Goal: Task Accomplishment & Management: Complete application form

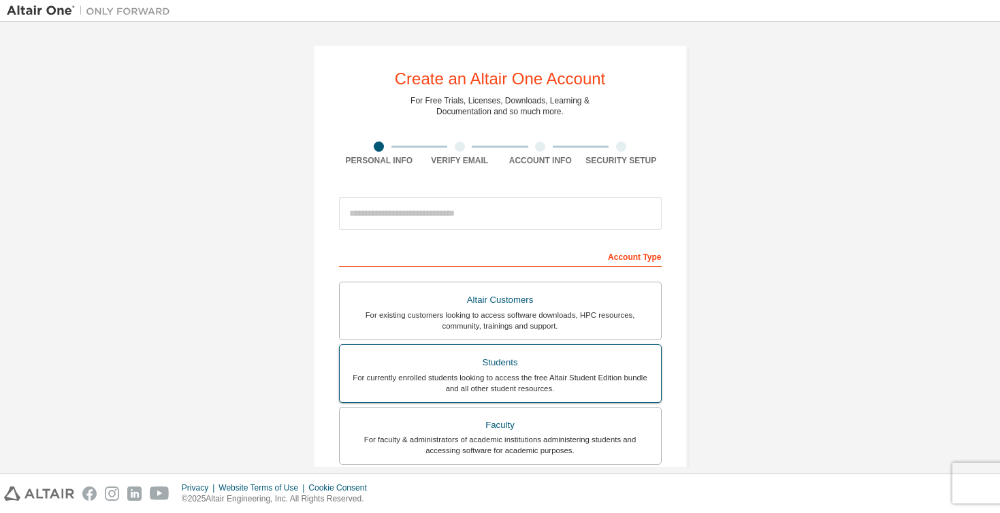
click at [483, 385] on div "For currently enrolled students looking to access the free Altair Student Editi…" at bounding box center [500, 383] width 305 height 22
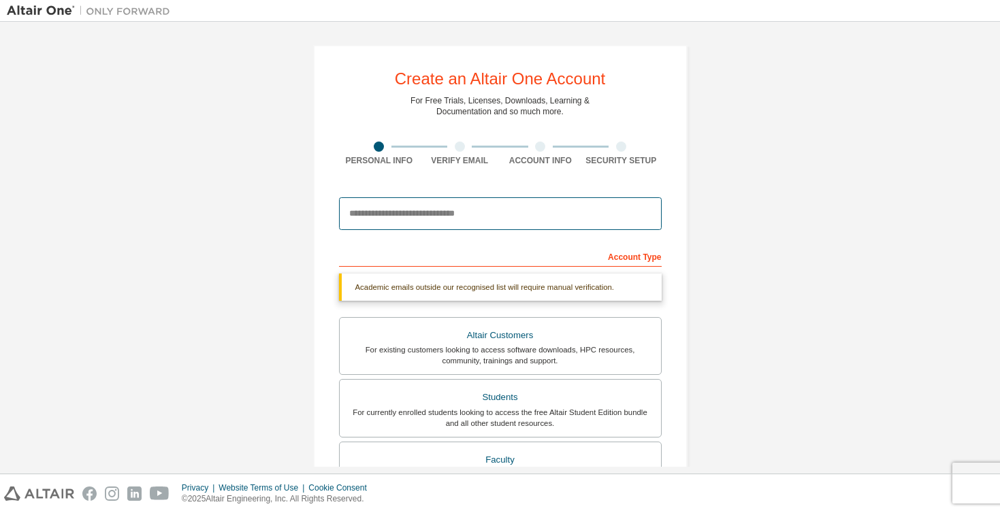
click at [460, 210] on input "email" at bounding box center [500, 213] width 323 height 33
type input "**********"
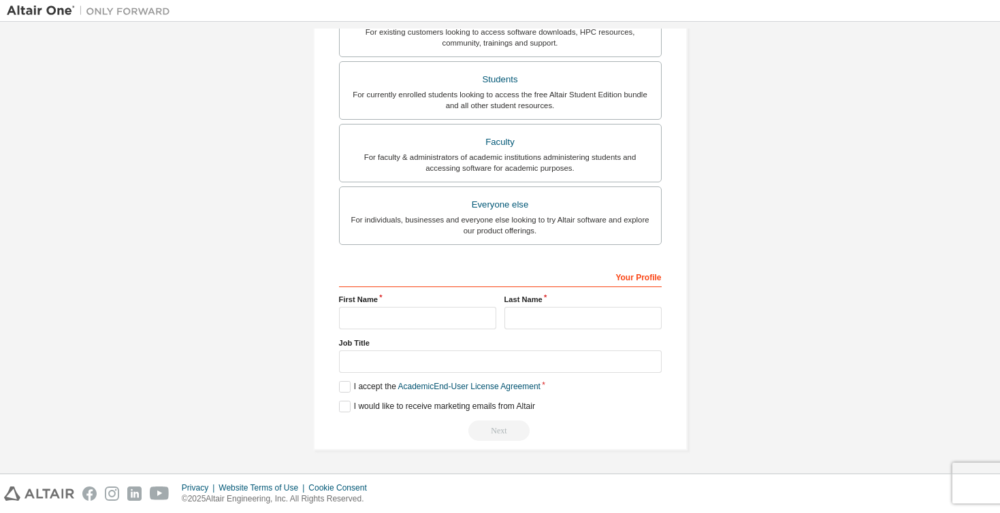
scroll to position [283, 0]
click at [385, 315] on input "text" at bounding box center [417, 318] width 157 height 22
type input "****"
click at [533, 321] on input "text" at bounding box center [583, 318] width 157 height 22
type input "**"
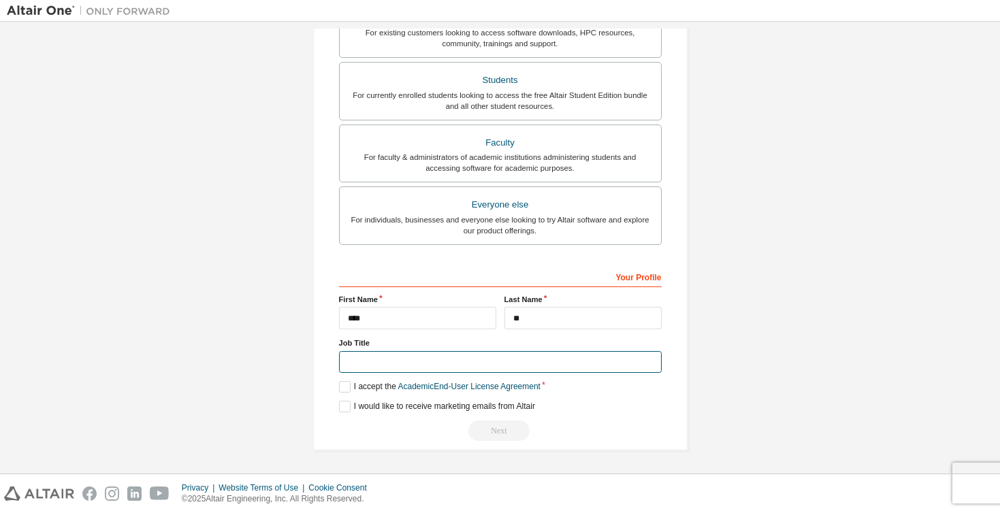
click at [462, 357] on input "text" at bounding box center [500, 362] width 323 height 22
click at [339, 387] on label "I accept the Academic End-User License Agreement" at bounding box center [440, 387] width 202 height 12
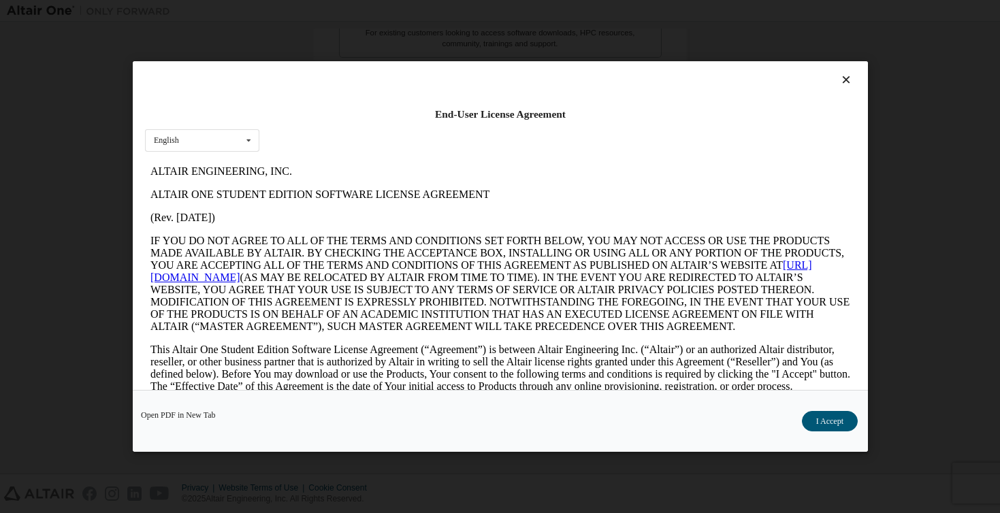
scroll to position [0, 0]
click at [840, 424] on button "I Accept" at bounding box center [829, 421] width 56 height 20
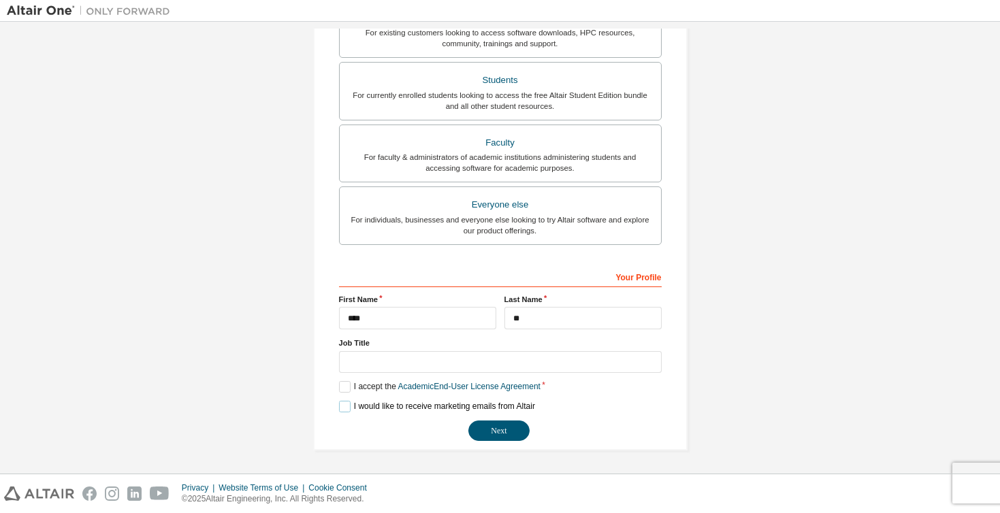
click at [343, 409] on label "I would like to receive marketing emails from Altair" at bounding box center [437, 407] width 196 height 12
click at [341, 404] on label "I would like to receive marketing emails from Altair" at bounding box center [437, 407] width 196 height 12
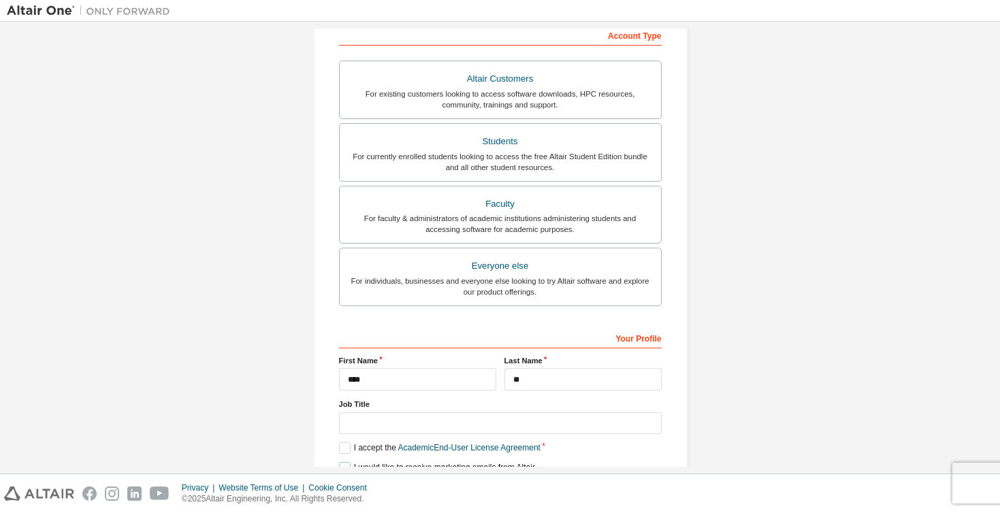
scroll to position [283, 0]
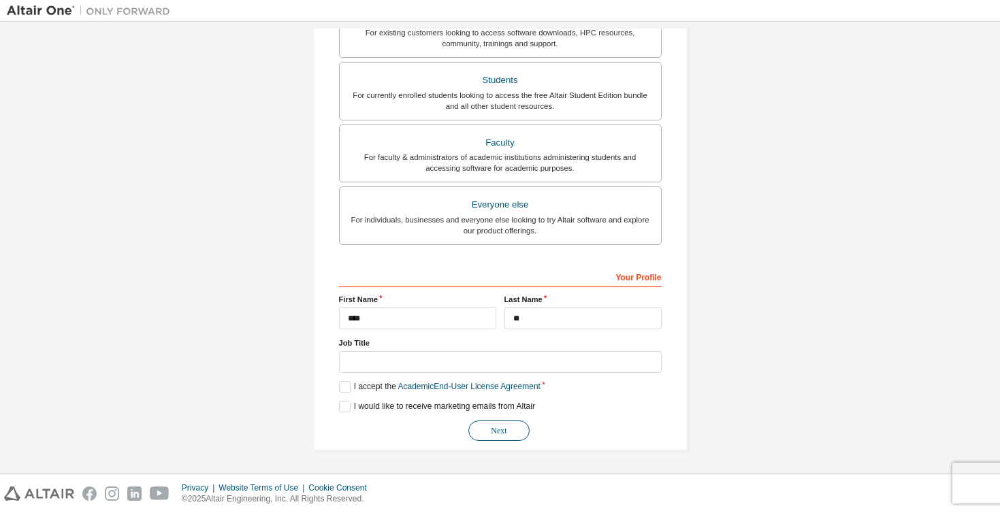
click at [498, 426] on button "Next" at bounding box center [498, 431] width 61 height 20
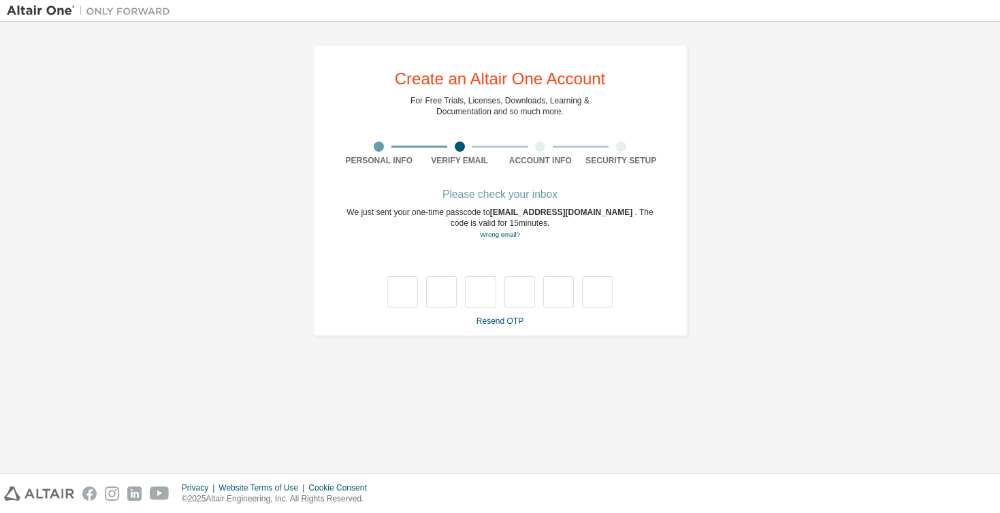
scroll to position [0, 0]
type input "*"
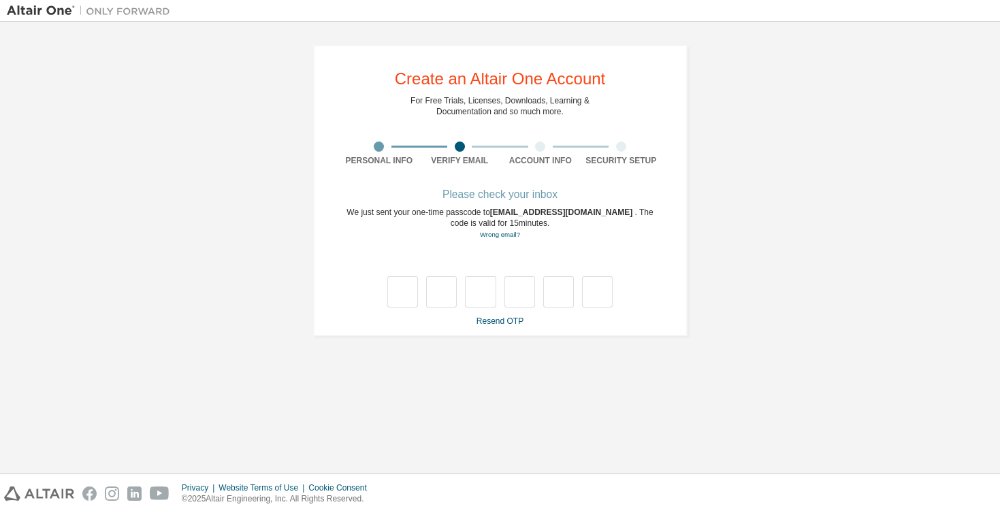
type input "*"
